Goal: Transaction & Acquisition: Purchase product/service

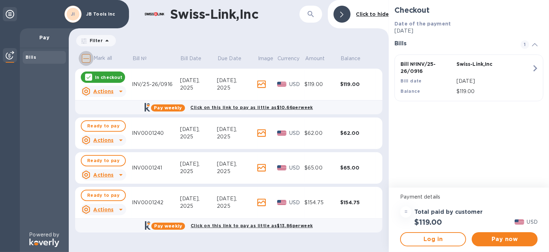
click at [86, 58] on input "Mark all" at bounding box center [86, 58] width 15 height 15
checkbox input "true"
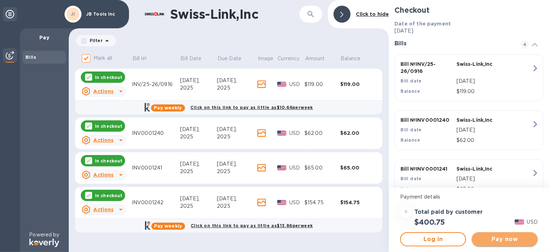
click at [497, 238] on span "Pay now" at bounding box center [504, 239] width 55 height 8
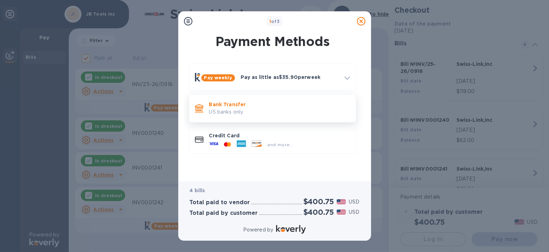
click at [237, 107] on p "Bank Transfer" at bounding box center [279, 104] width 141 height 7
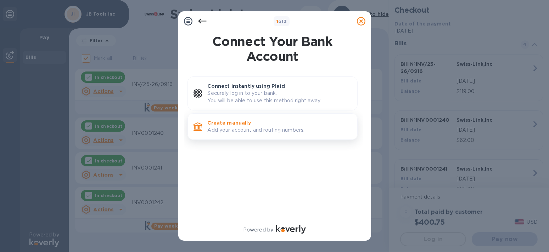
click at [276, 127] on p "Add your account and routing numbers." at bounding box center [280, 129] width 144 height 7
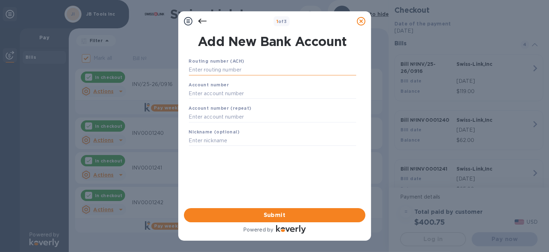
click at [246, 70] on input "text" at bounding box center [272, 70] width 167 height 11
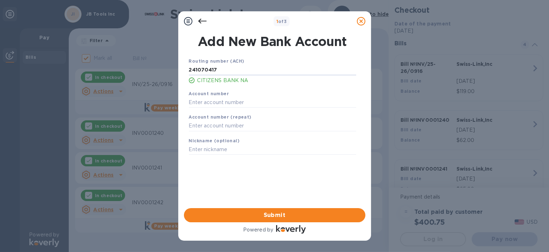
type input "241070417"
click at [277, 94] on div "Account number" at bounding box center [272, 99] width 173 height 24
click at [278, 101] on input "text" at bounding box center [272, 102] width 167 height 11
type input "4511789532"
click at [275, 119] on div "Account number (repeat)" at bounding box center [272, 122] width 173 height 24
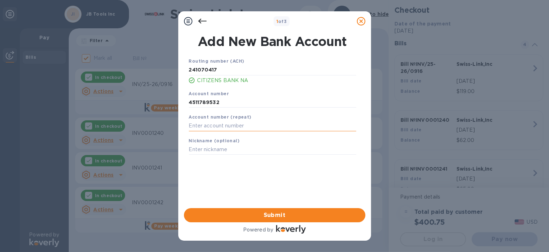
click at [273, 123] on input "text" at bounding box center [272, 126] width 167 height 11
type input "4511789532"
click at [307, 213] on span "Submit" at bounding box center [274, 215] width 170 height 8
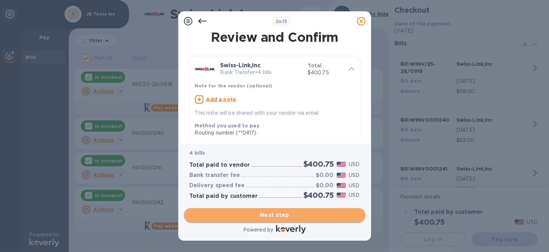
click at [282, 214] on span "Next step" at bounding box center [274, 215] width 170 height 8
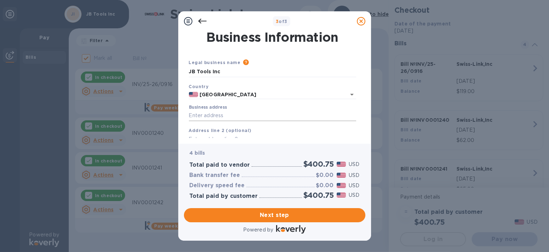
click at [266, 113] on input "Business address" at bounding box center [272, 115] width 167 height 11
type input "[STREET_ADDRESS]"
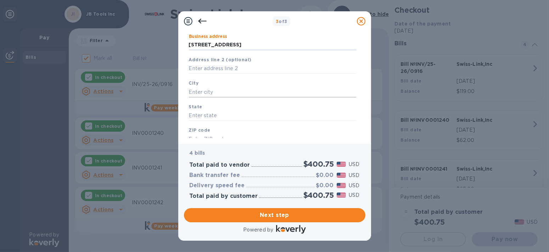
click at [249, 92] on input "text" at bounding box center [272, 92] width 167 height 11
type input "Livonia"
type input "MI"
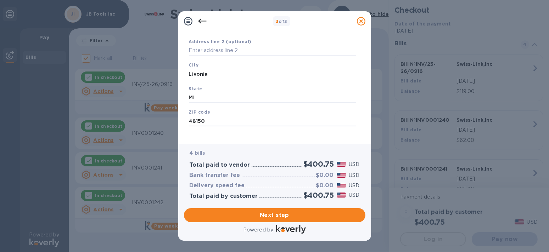
scroll to position [95, 0]
type input "48150"
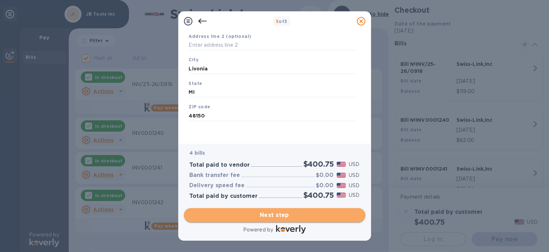
click at [288, 214] on span "Next step" at bounding box center [274, 215] width 170 height 8
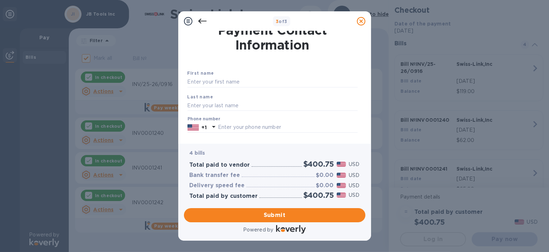
scroll to position [0, 0]
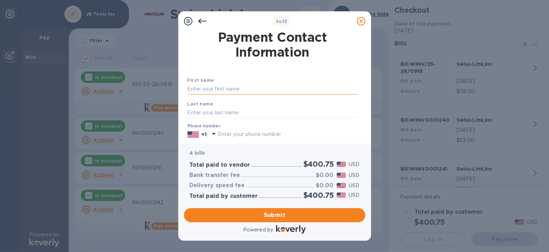
click at [247, 89] on input "text" at bounding box center [272, 89] width 170 height 11
type input "g"
type input "Rose"
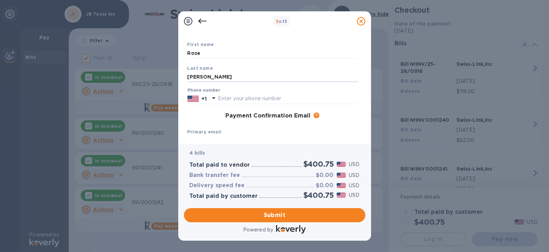
scroll to position [71, 0]
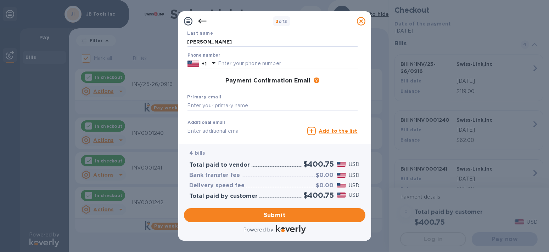
type input "[PERSON_NAME]"
click at [241, 62] on input "text" at bounding box center [288, 63] width 140 height 11
type input "7347446449"
type input "[EMAIL_ADDRESS][DOMAIN_NAME]"
click at [302, 217] on span "Submit" at bounding box center [274, 215] width 170 height 8
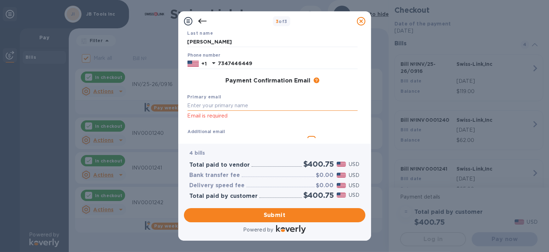
click at [277, 106] on input "text" at bounding box center [272, 106] width 170 height 11
type input "[EMAIL_ADDRESS][DOMAIN_NAME]"
click at [289, 210] on button "Submit" at bounding box center [274, 215] width 181 height 14
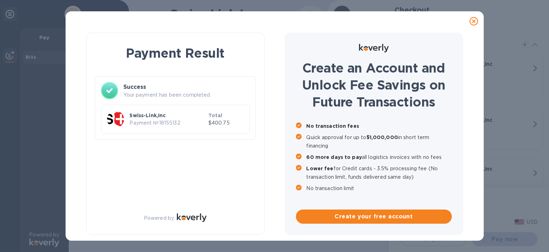
checkbox input "false"
